Goal: Task Accomplishment & Management: Complete application form

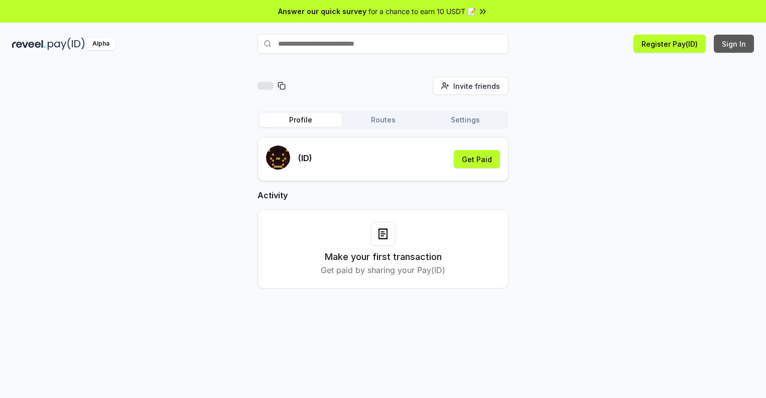
click at [735, 44] on button "Sign In" at bounding box center [734, 44] width 40 height 18
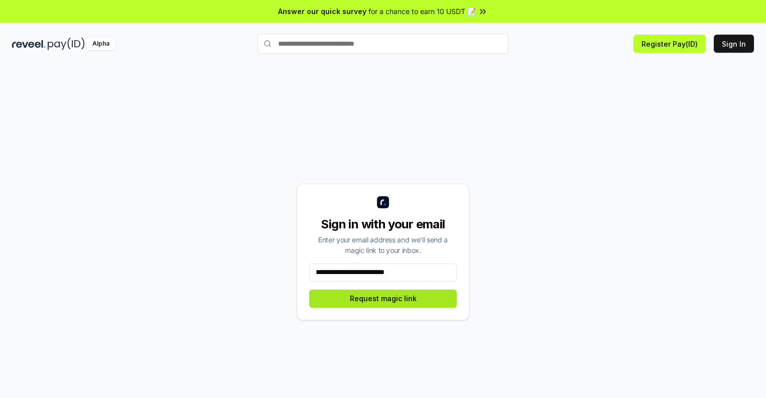
type input "**********"
click at [383, 298] on button "Request magic link" at bounding box center [383, 299] width 148 height 18
